Goal: Information Seeking & Learning: Learn about a topic

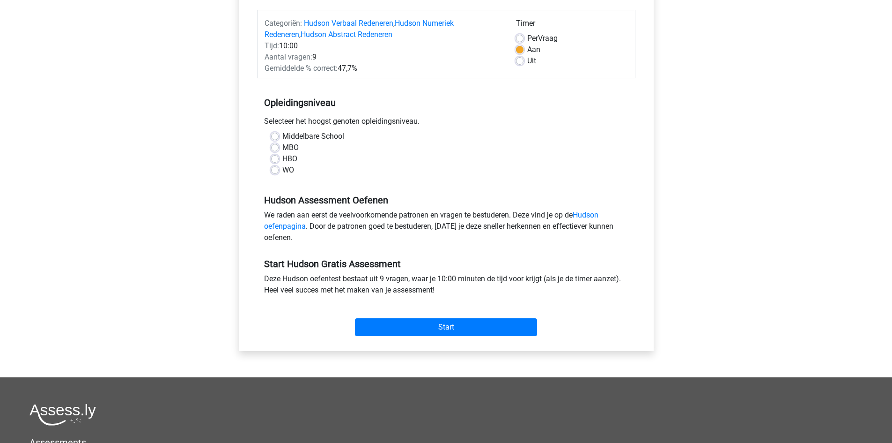
scroll to position [112, 0]
click at [282, 170] on label "WO" at bounding box center [288, 169] width 12 height 11
click at [274, 170] on input "WO" at bounding box center [274, 168] width 7 height 9
radio input "true"
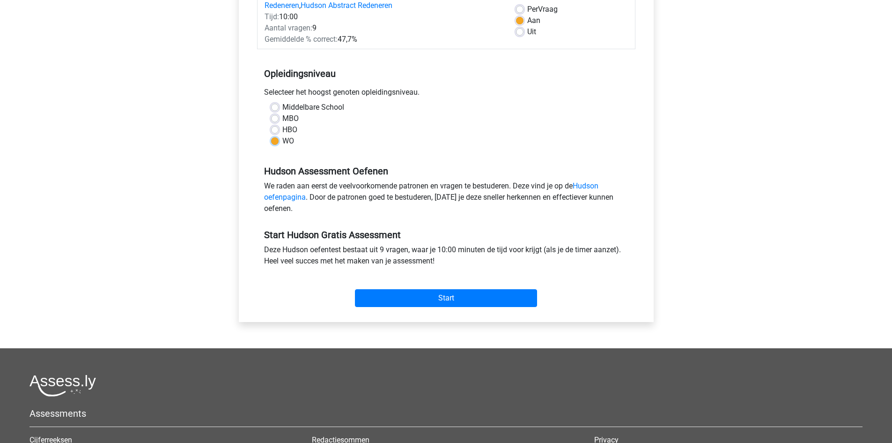
scroll to position [142, 0]
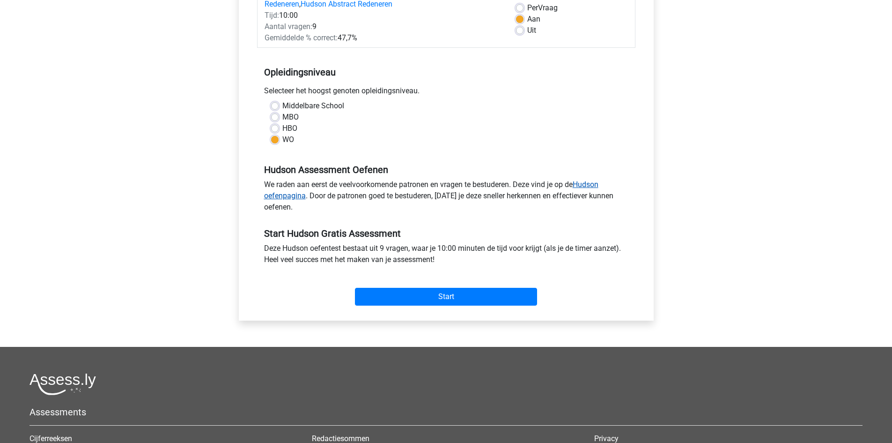
click at [286, 196] on link "Hudson oefenpagina" at bounding box center [431, 190] width 334 height 20
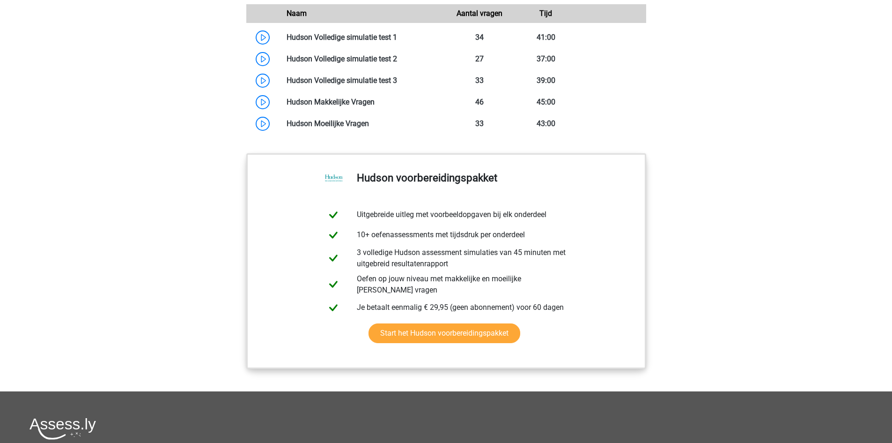
scroll to position [795, 0]
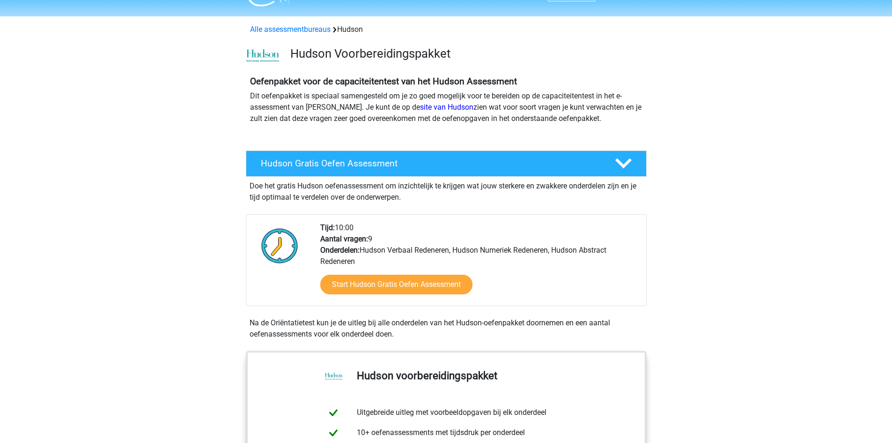
scroll to position [0, 0]
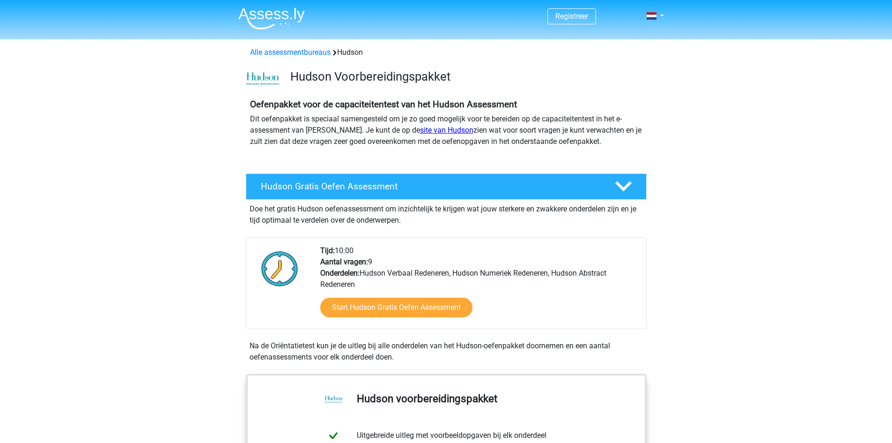
click at [420, 130] on link "site van Hudson" at bounding box center [446, 130] width 53 height 9
